Goal: Obtain resource: Obtain resource

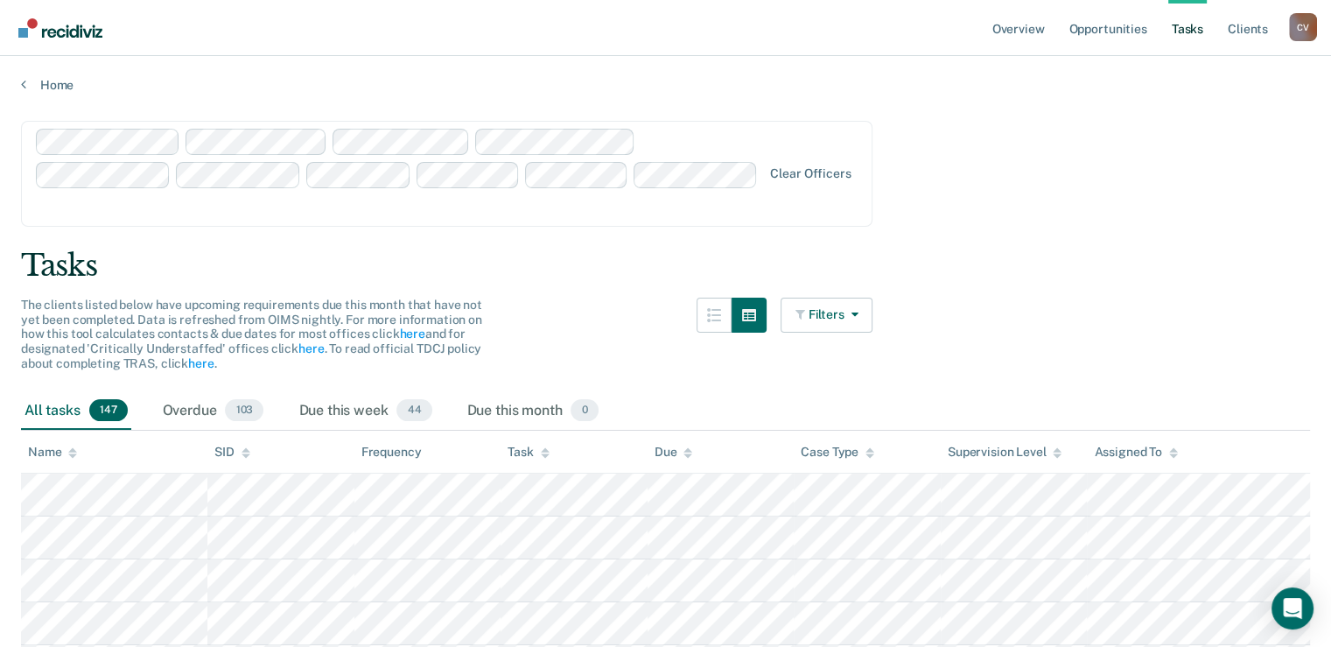
click at [1085, 28] on link "Opportunities" at bounding box center [1107, 28] width 85 height 56
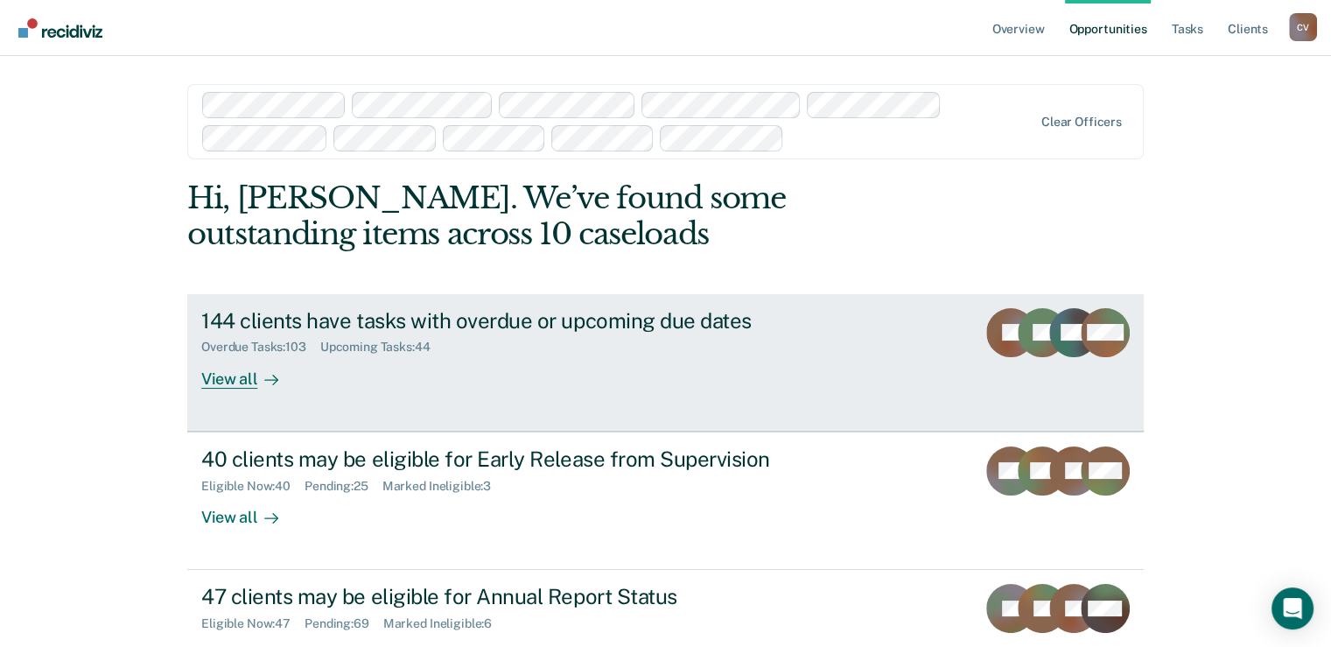
scroll to position [87, 0]
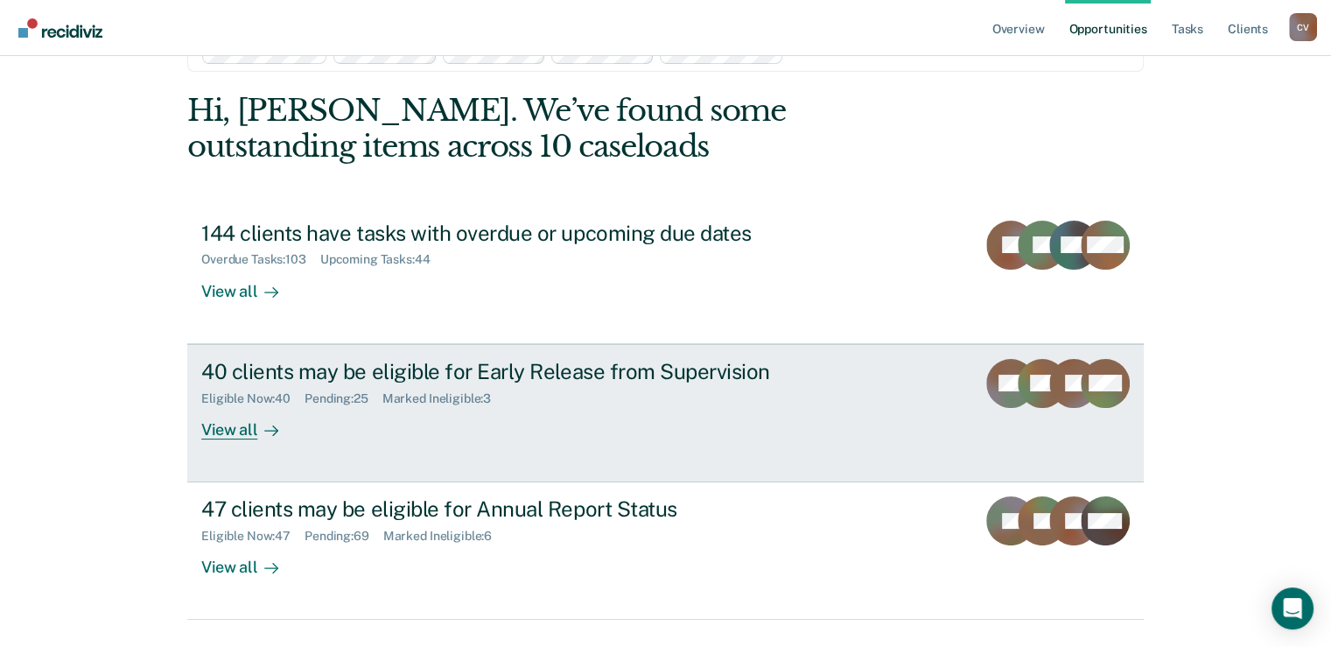
click at [468, 368] on div "40 clients may be eligible for Early Release from Supervision" at bounding box center [508, 371] width 614 height 25
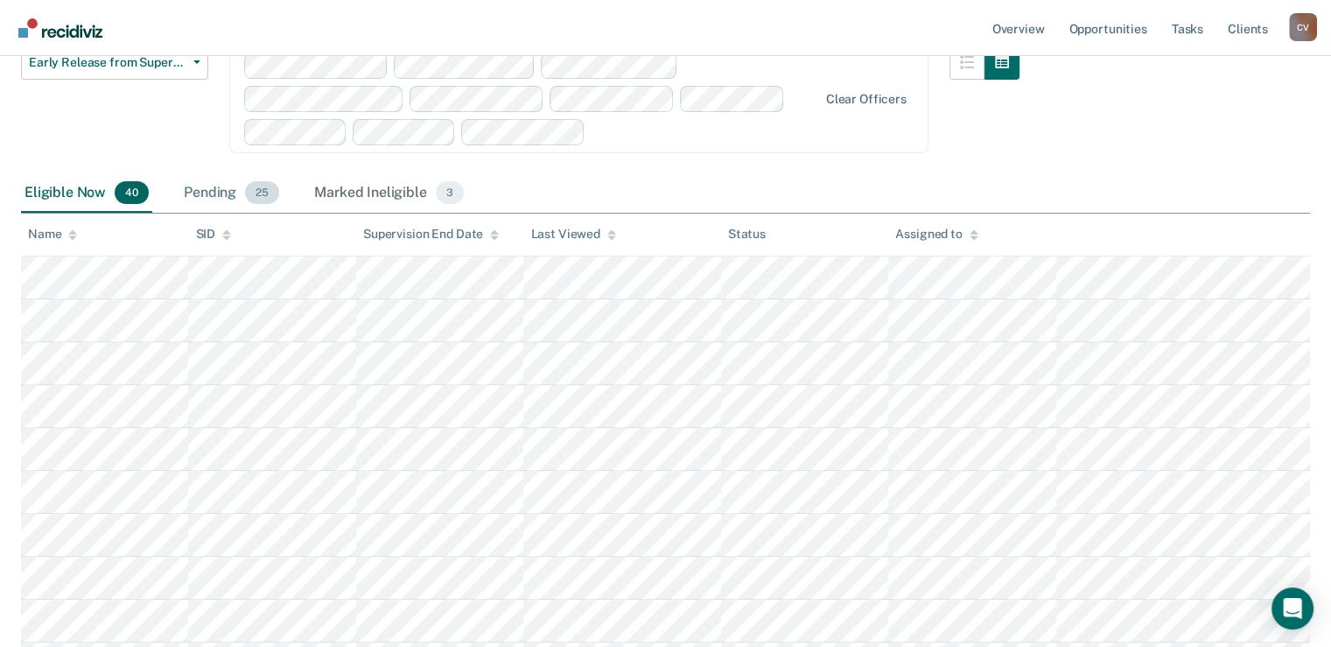
scroll to position [175, 0]
click at [204, 188] on div "Pending 25" at bounding box center [231, 191] width 102 height 38
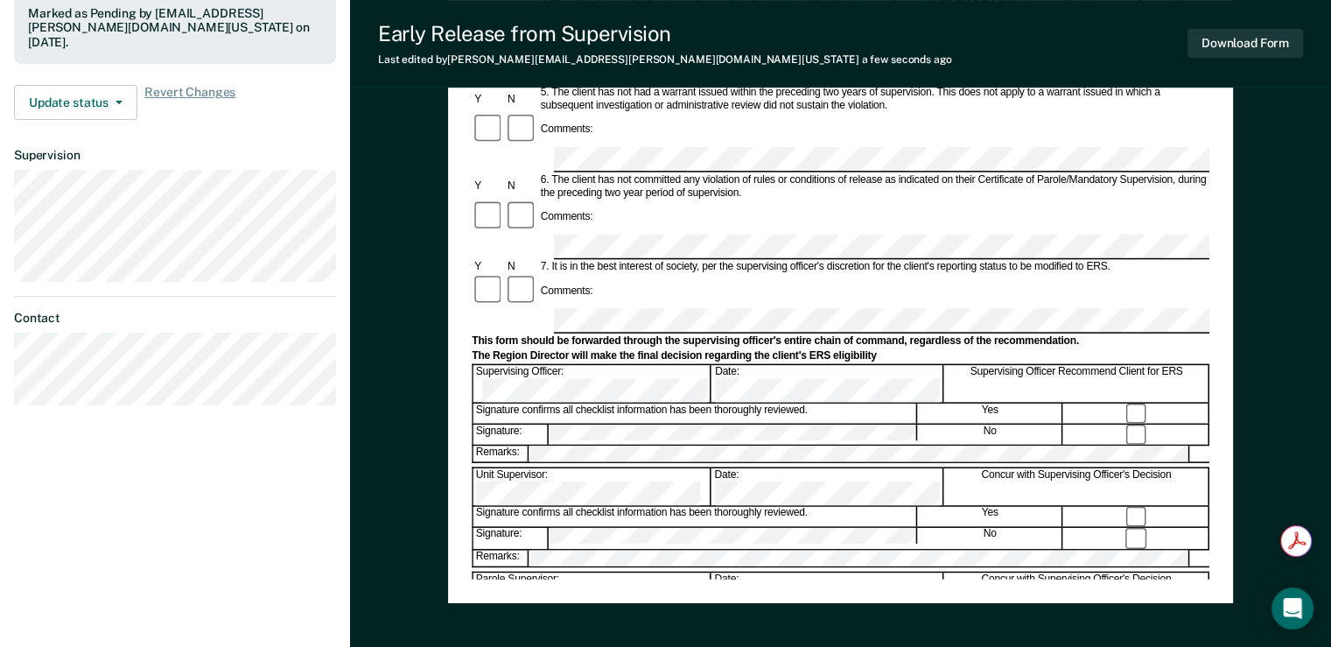
scroll to position [570, 0]
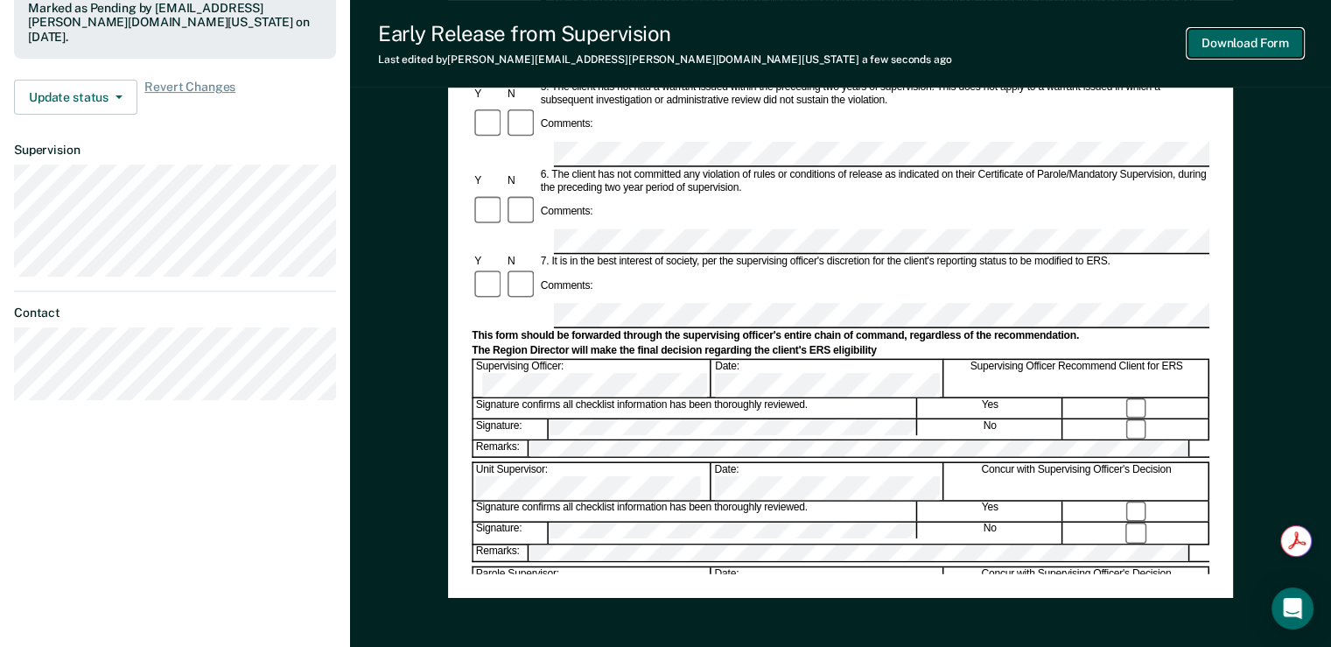
click at [1257, 44] on button "Download Form" at bounding box center [1244, 43] width 115 height 29
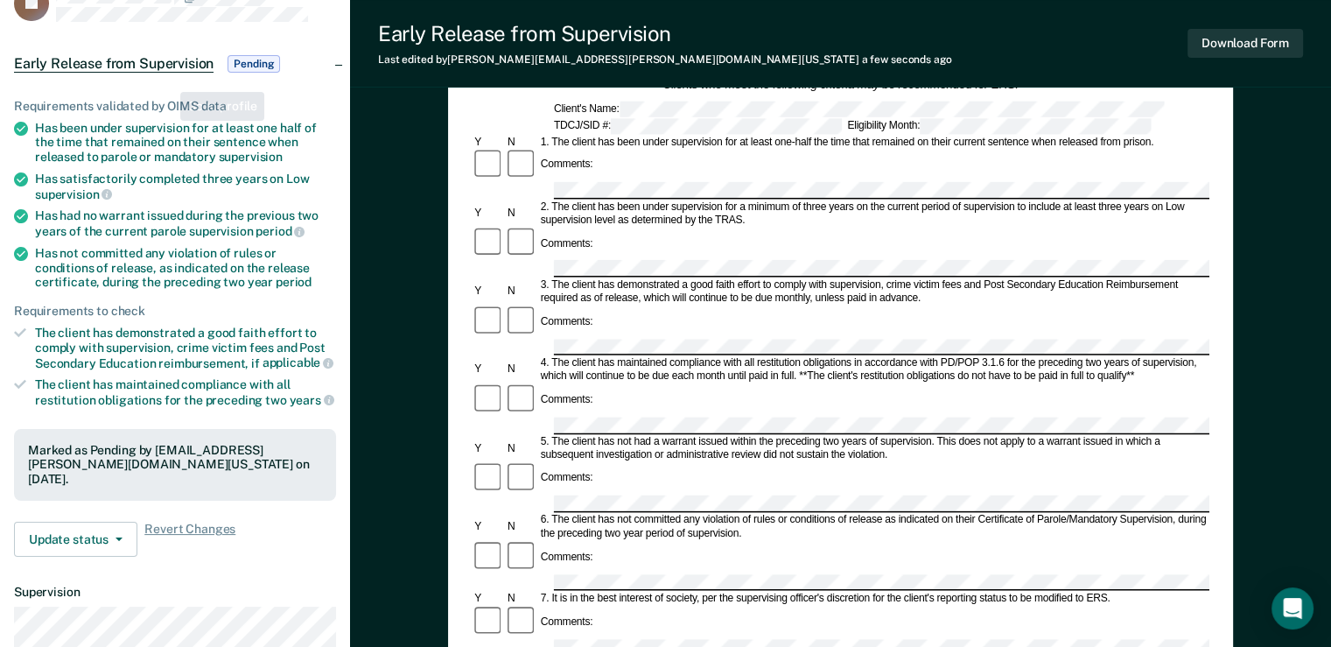
scroll to position [45, 0]
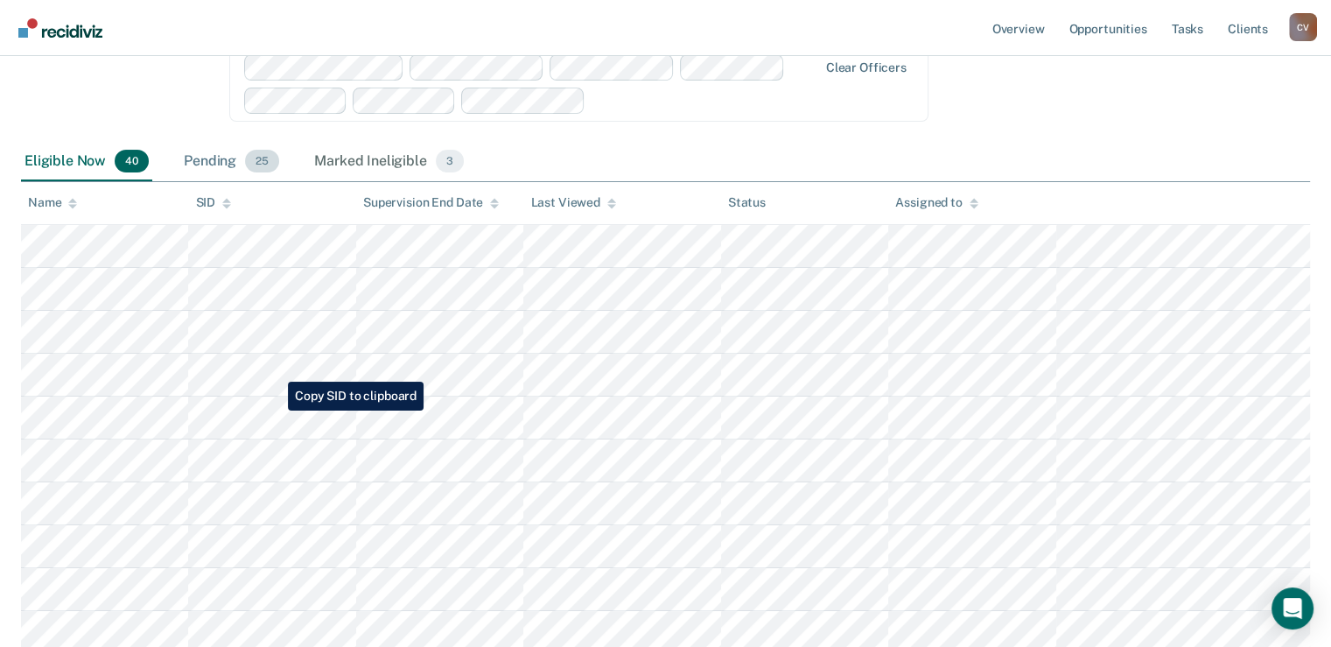
scroll to position [175, 0]
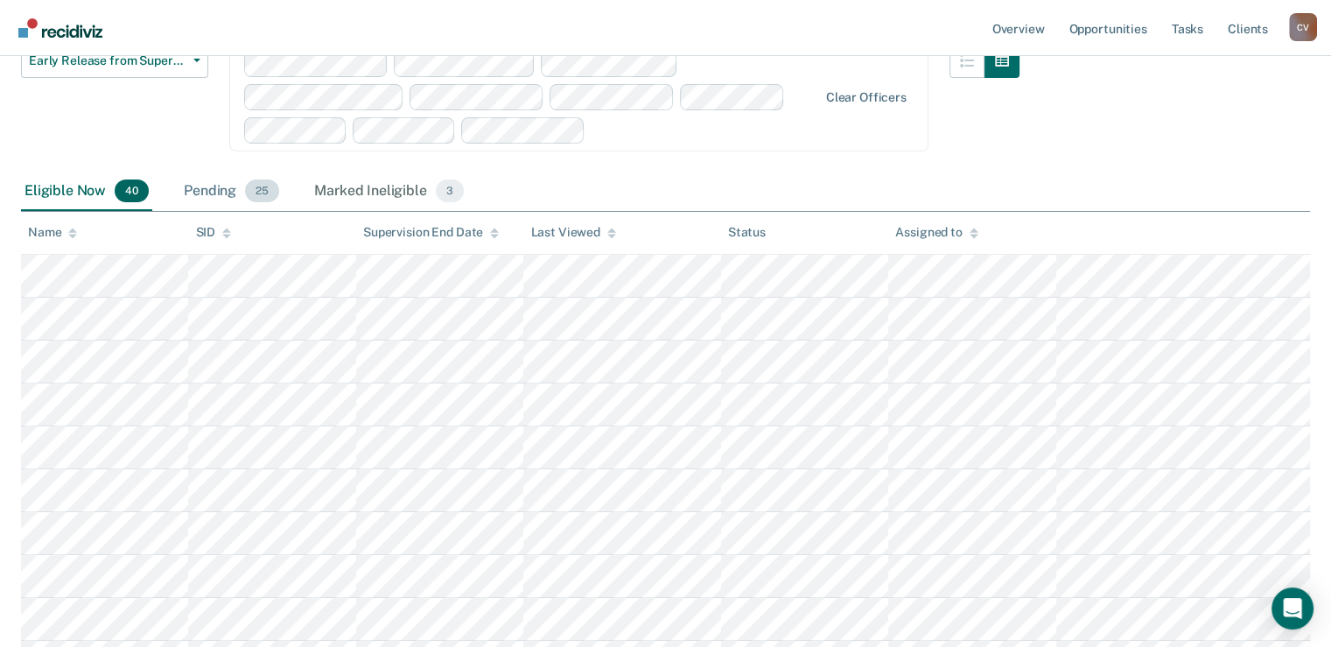
click at [212, 192] on div "Pending 25" at bounding box center [231, 191] width 102 height 38
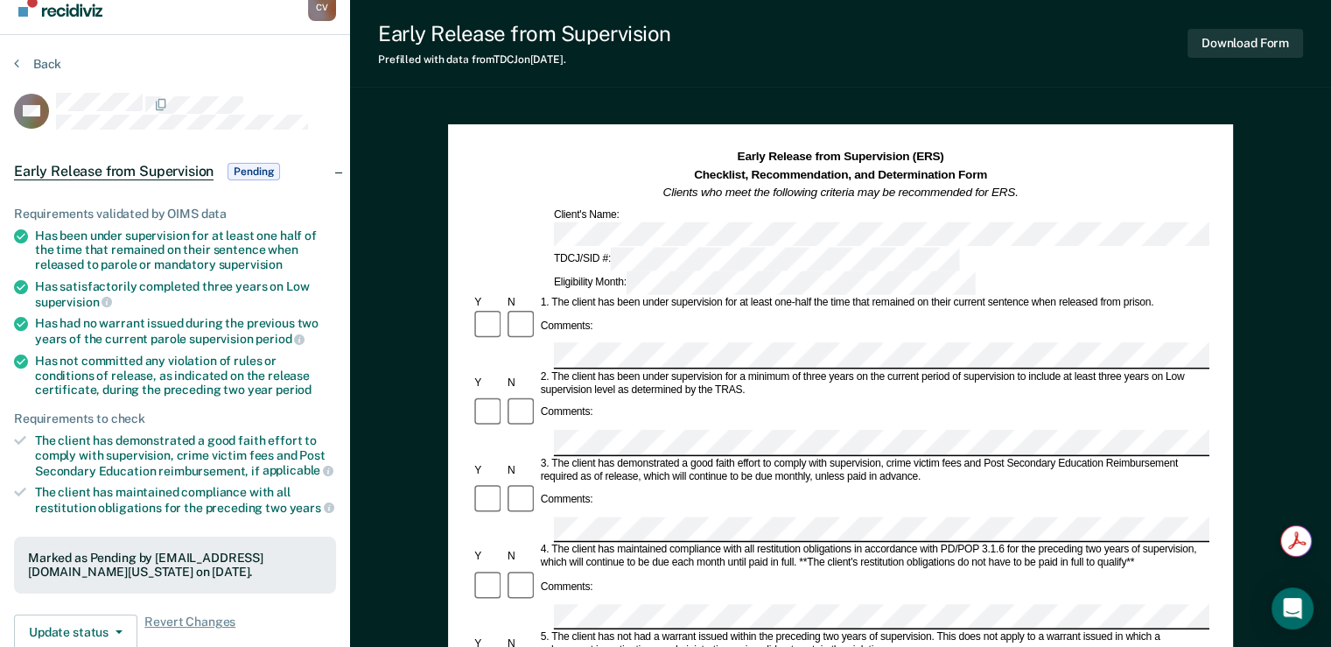
scroll to position [87, 0]
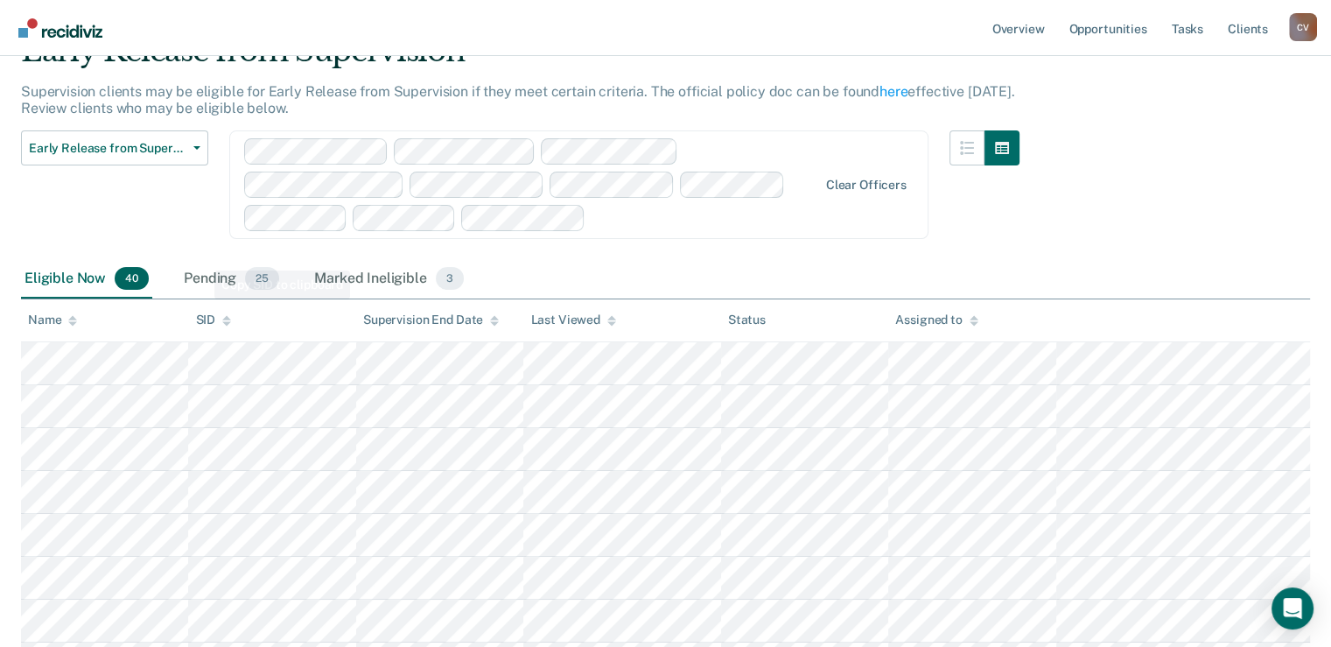
scroll to position [175, 0]
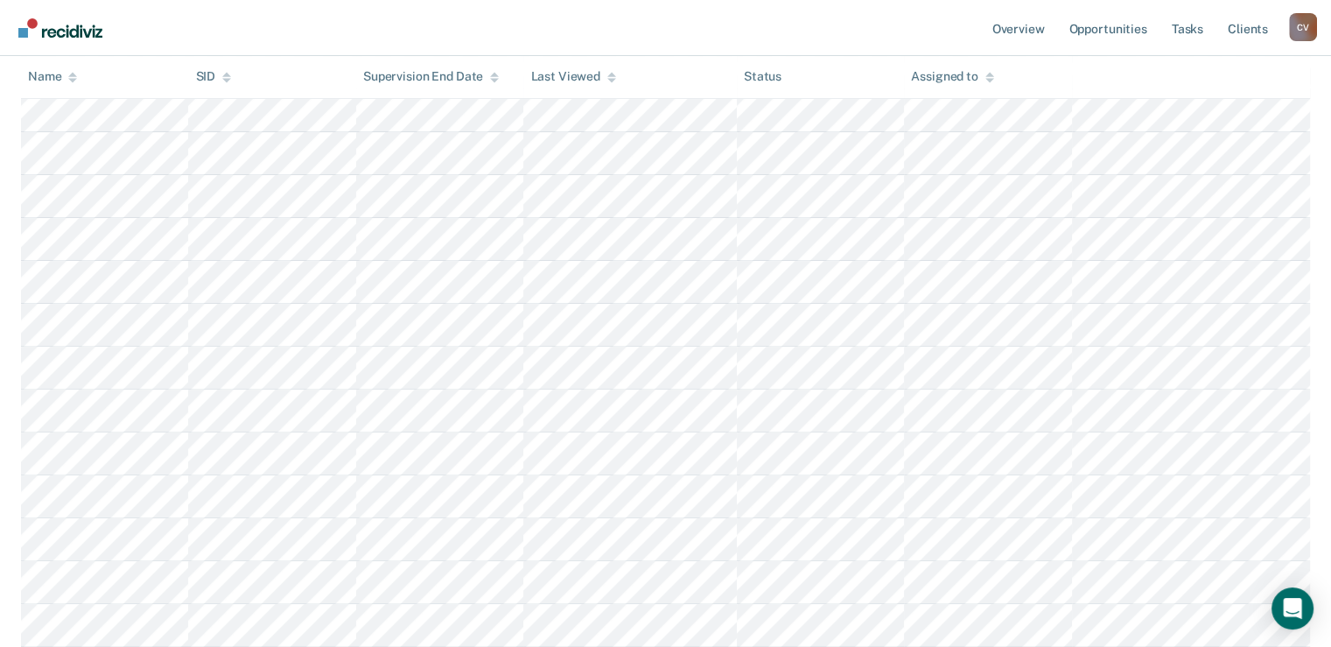
scroll to position [612, 0]
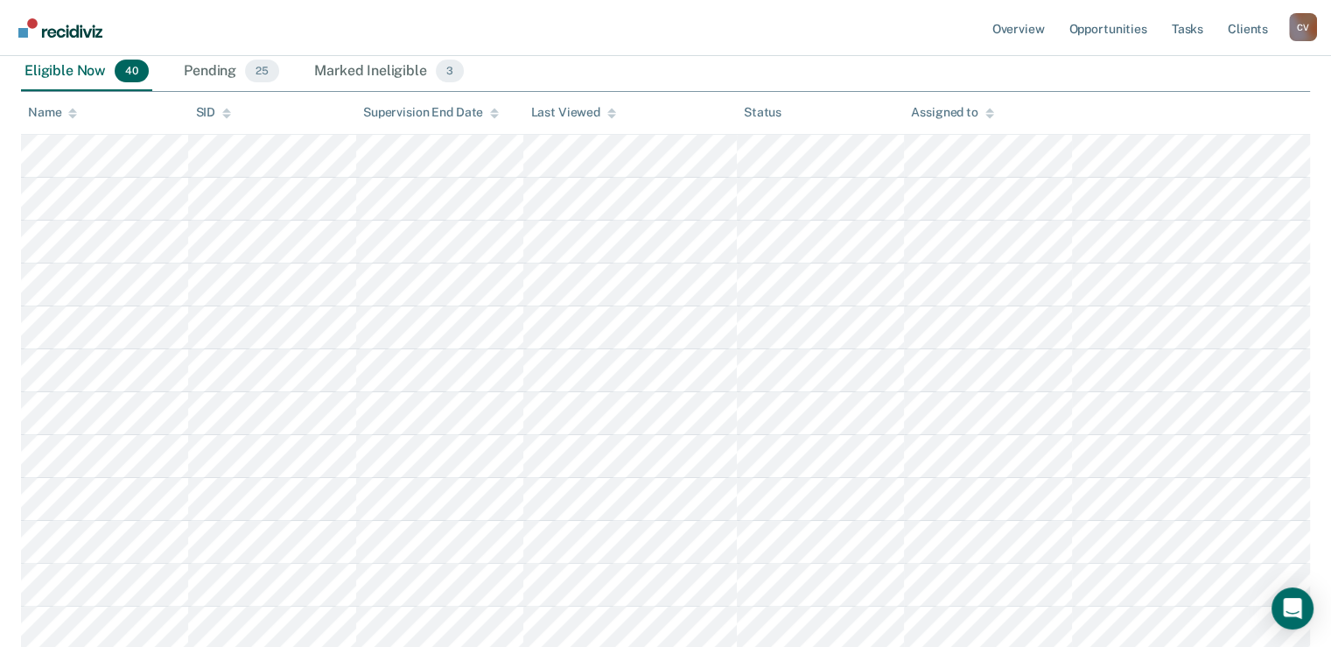
scroll to position [262, 0]
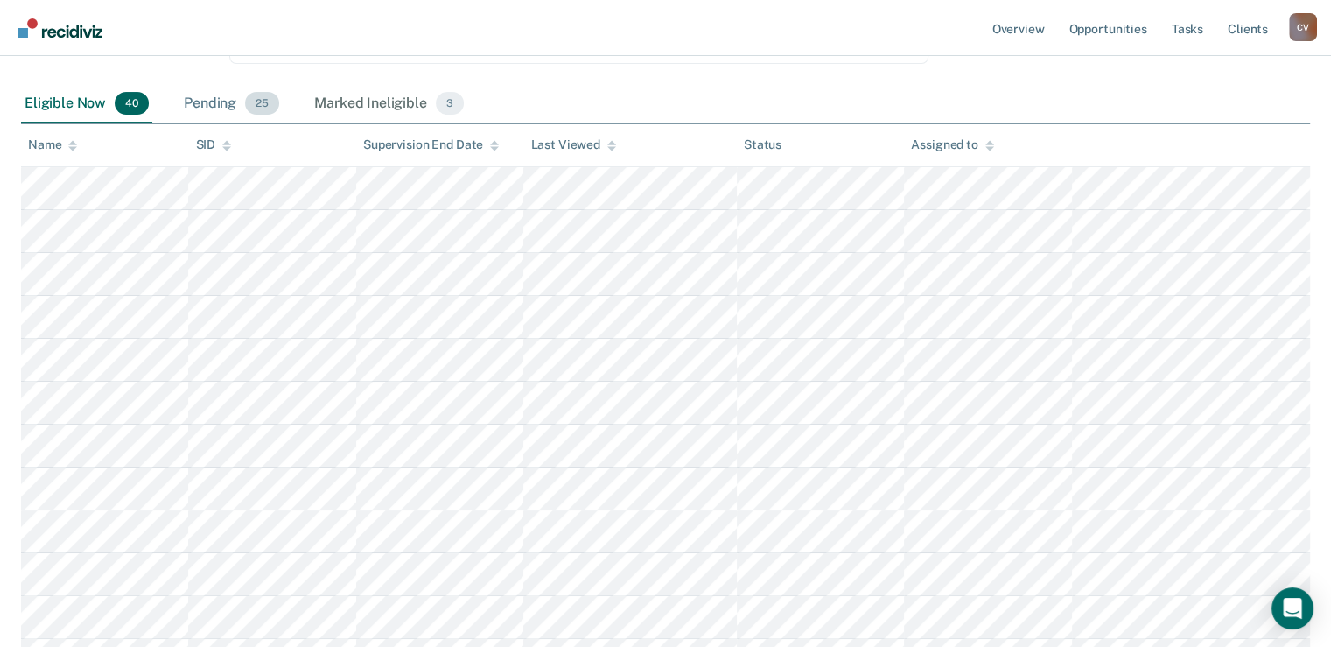
click at [218, 99] on div "Pending 25" at bounding box center [231, 104] width 102 height 38
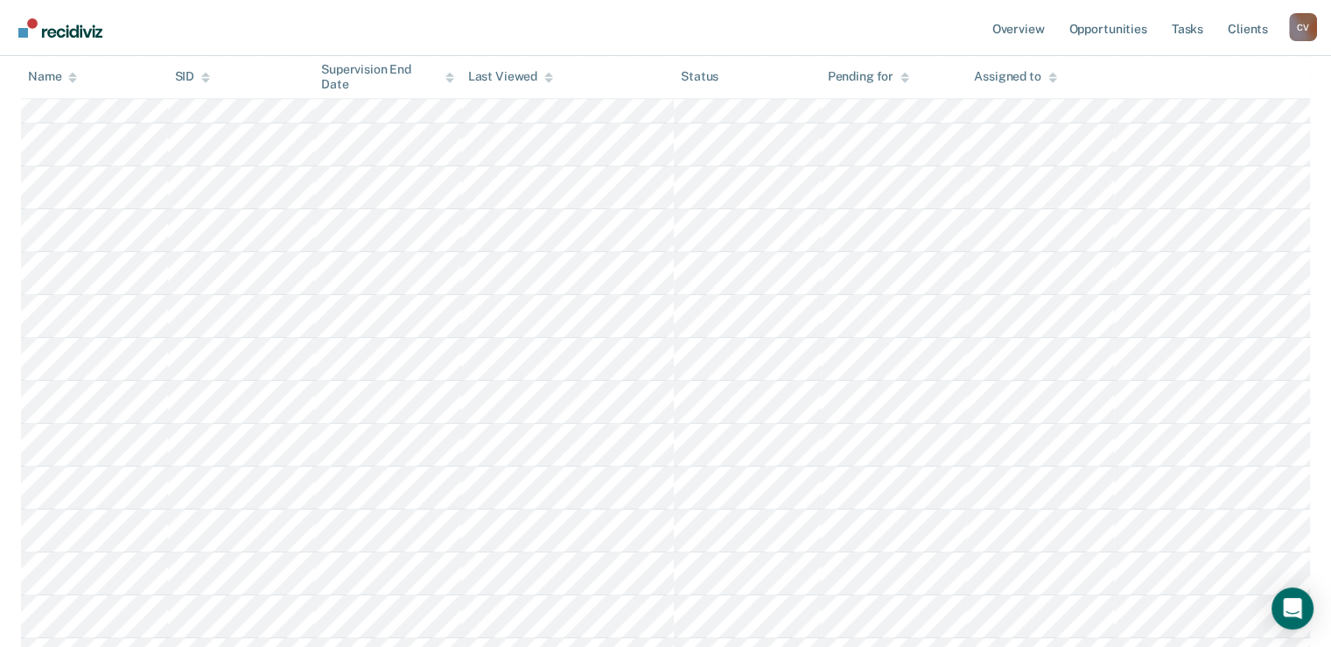
scroll to position [787, 0]
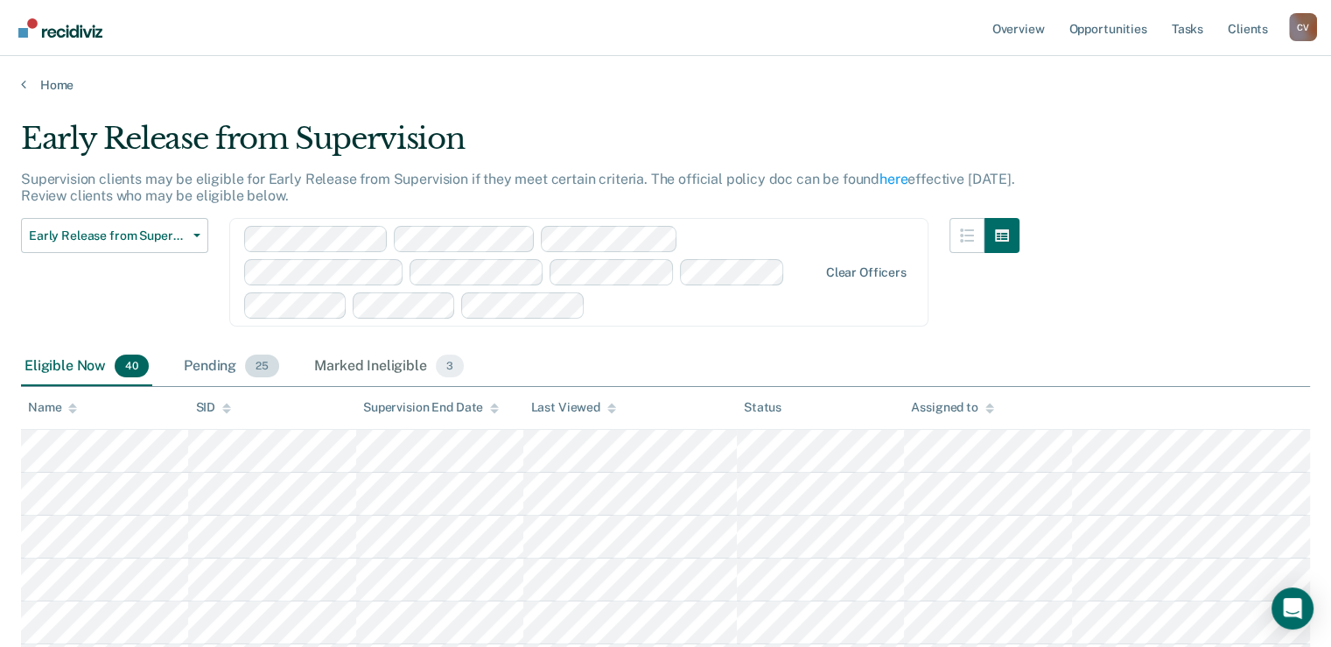
click at [208, 366] on div "Pending 25" at bounding box center [231, 366] width 102 height 38
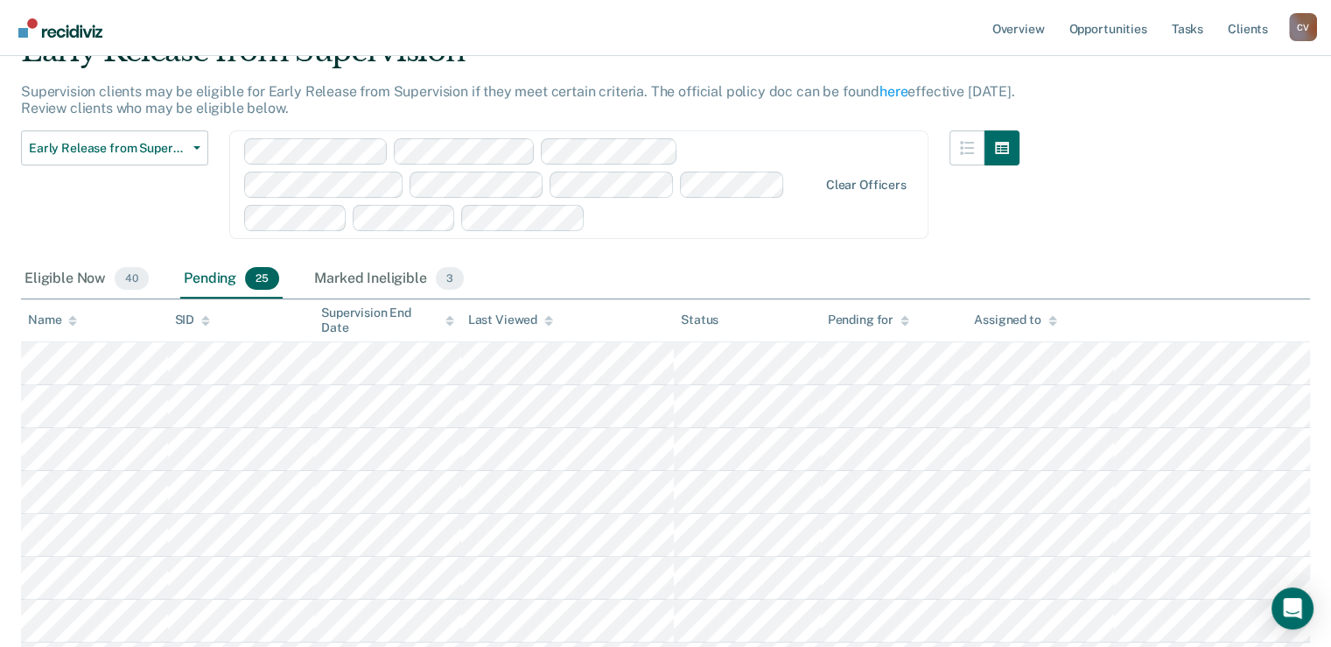
scroll to position [175, 0]
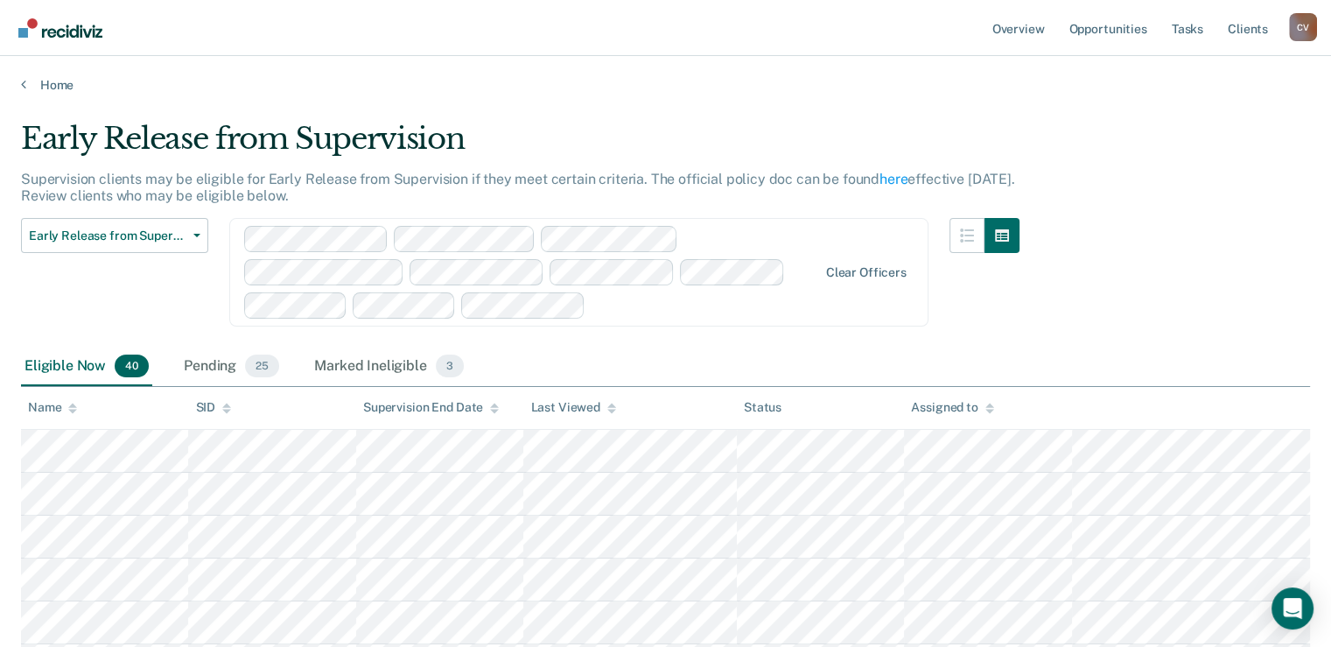
scroll to position [175, 0]
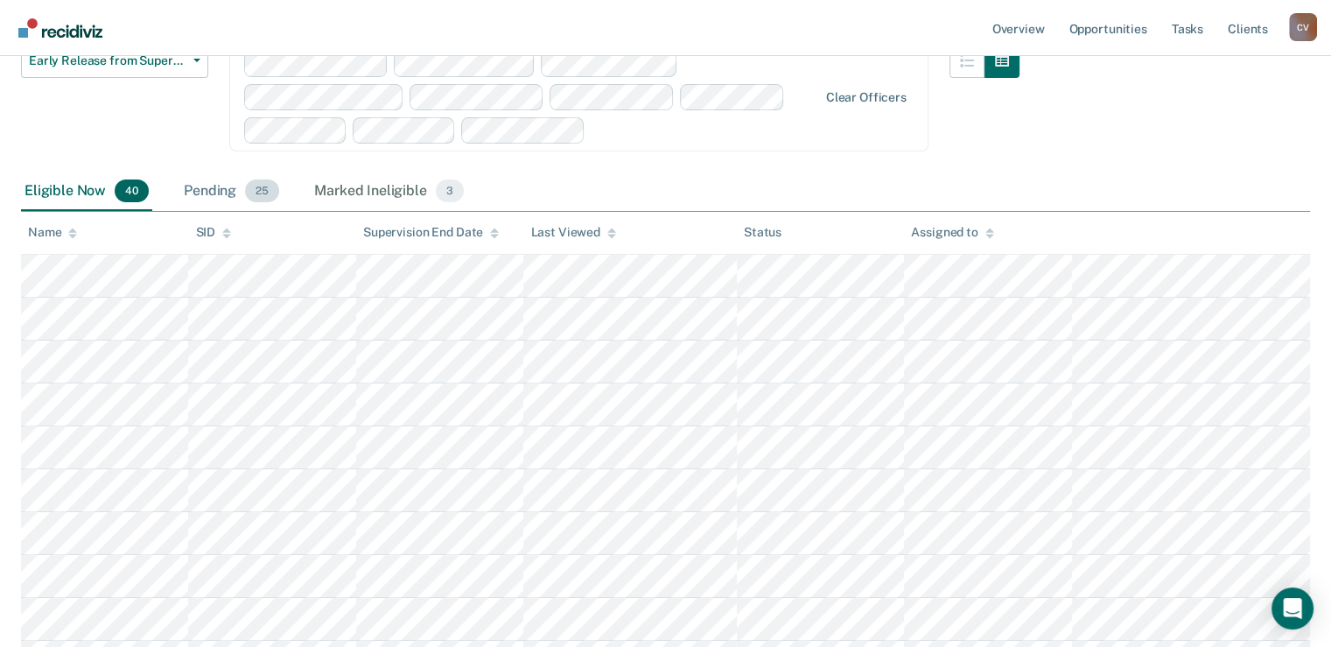
click at [207, 192] on div "Pending 25" at bounding box center [231, 191] width 102 height 38
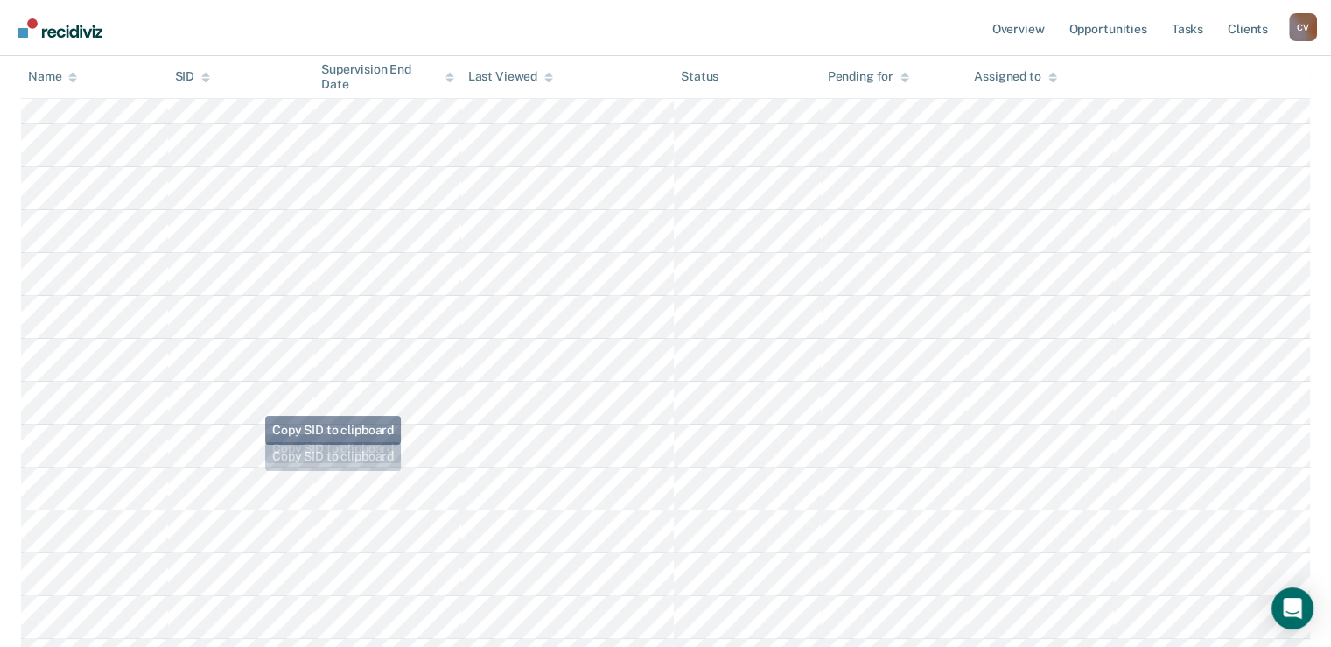
scroll to position [366, 0]
